Goal: Transaction & Acquisition: Purchase product/service

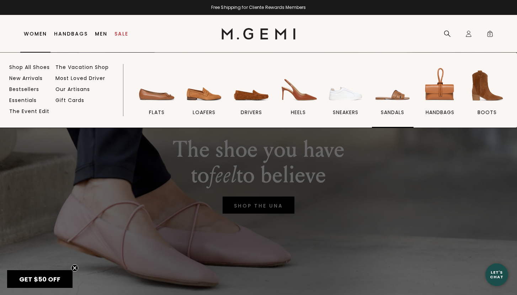
click at [400, 99] on img at bounding box center [392, 86] width 40 height 40
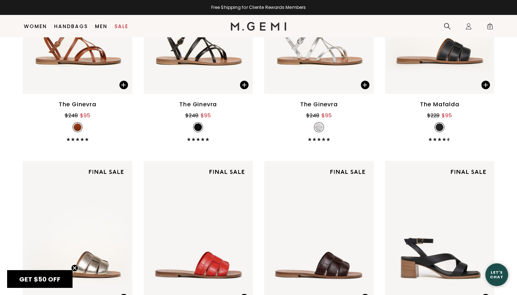
scroll to position [1266, 0]
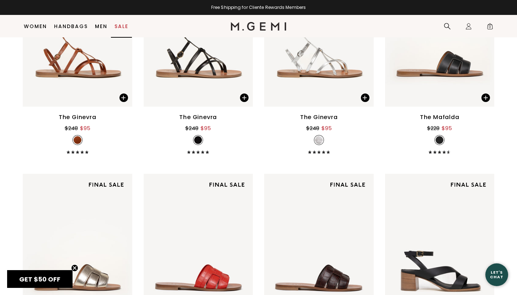
click at [122, 28] on link "Sale" at bounding box center [121, 26] width 14 height 6
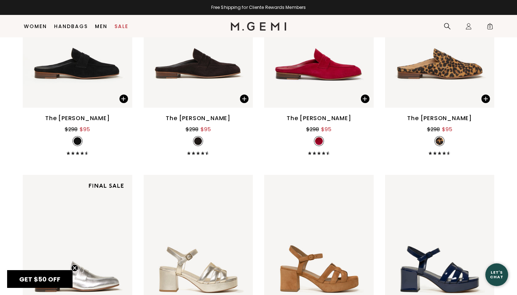
scroll to position [2930, 0]
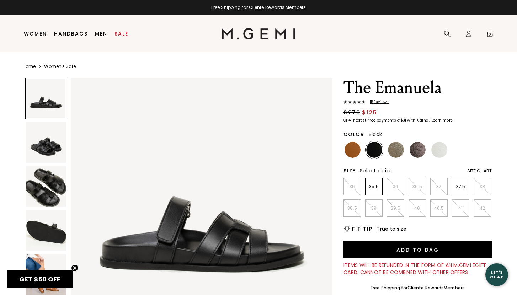
click at [50, 194] on img at bounding box center [46, 186] width 41 height 41
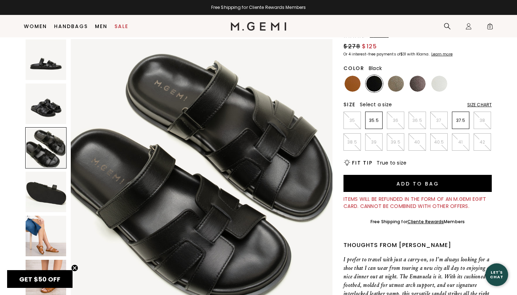
scroll to position [52, 0]
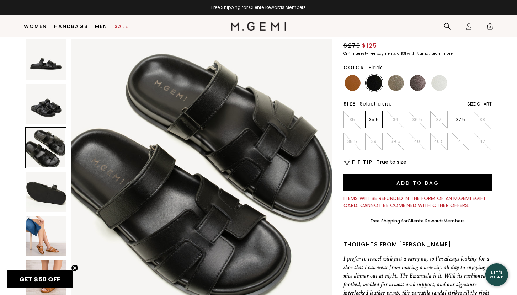
click at [46, 243] on img at bounding box center [46, 236] width 41 height 41
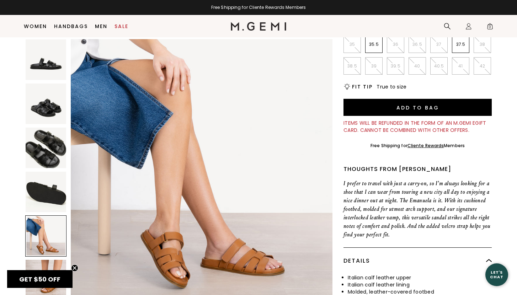
scroll to position [131, 0]
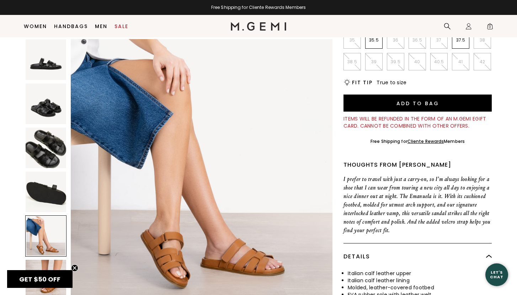
click at [49, 151] on img at bounding box center [46, 148] width 41 height 41
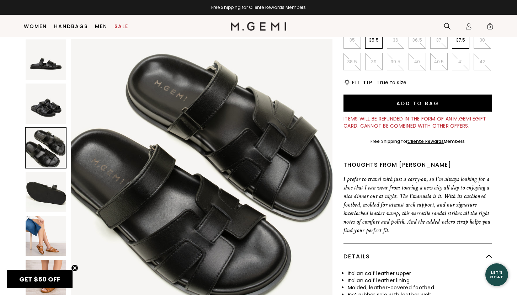
click at [51, 108] on img at bounding box center [46, 104] width 41 height 41
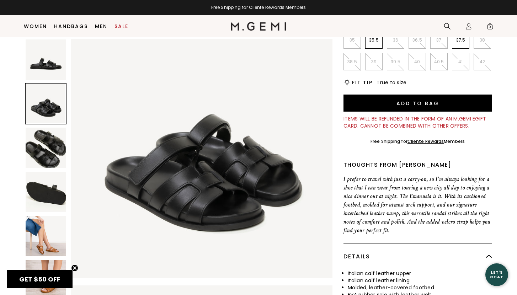
scroll to position [269, 0]
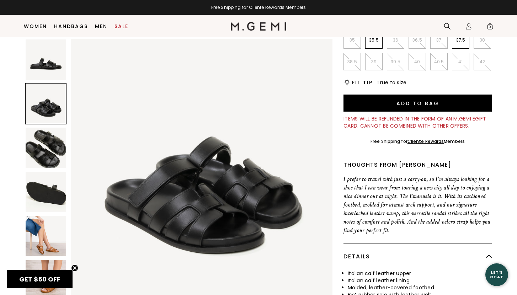
click at [46, 68] on img at bounding box center [46, 59] width 41 height 41
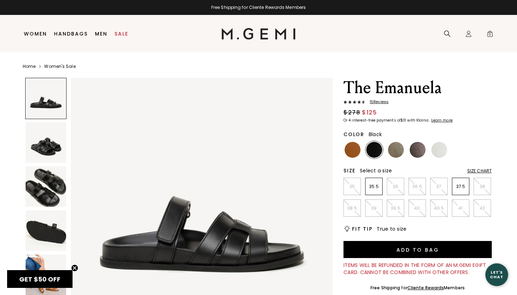
scroll to position [0, 0]
